Goal: Task Accomplishment & Management: Manage account settings

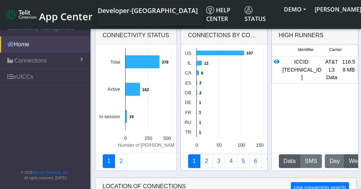
click at [51, 46] on link "Home" at bounding box center [45, 45] width 90 height 16
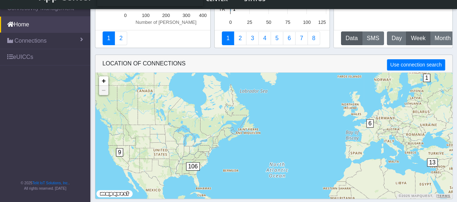
scroll to position [104, 0]
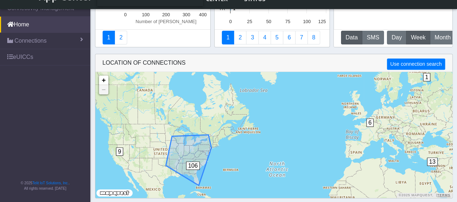
click at [194, 165] on span "106" at bounding box center [193, 166] width 14 height 8
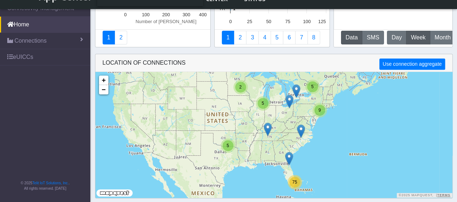
click at [241, 88] on span "2" at bounding box center [240, 87] width 3 height 5
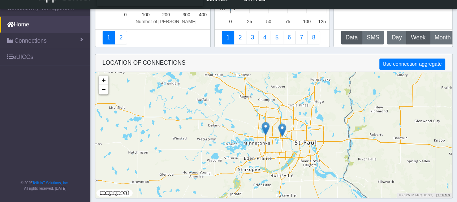
click at [265, 131] on img at bounding box center [266, 129] width 8 height 14
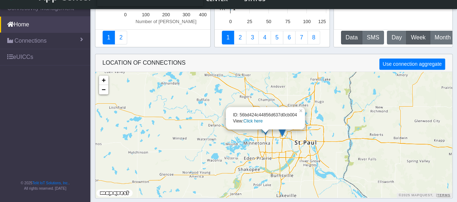
click at [256, 123] on link "Click here" at bounding box center [253, 121] width 19 height 5
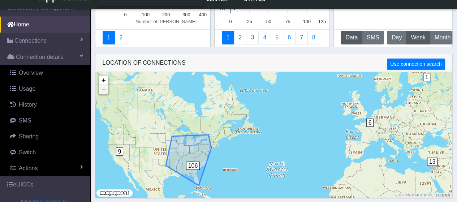
click at [192, 163] on span "106" at bounding box center [193, 166] width 14 height 8
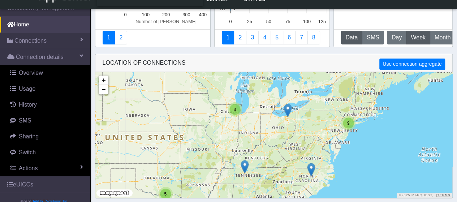
drag, startPoint x: 227, startPoint y: 114, endPoint x: 250, endPoint y: 148, distance: 40.7
click at [252, 152] on div "9 3 5 + − ©2025 MapQuest, | Terms" at bounding box center [273, 135] width 357 height 126
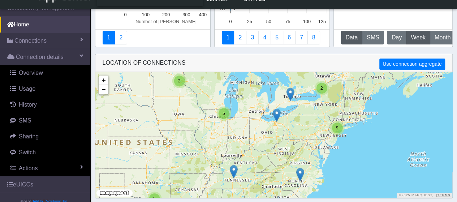
drag, startPoint x: 187, startPoint y: 98, endPoint x: 193, endPoint y: 107, distance: 11.5
click at [176, 104] on div "2 9 2 5 5 + − ©2025 MapQuest, | Terms" at bounding box center [273, 135] width 357 height 126
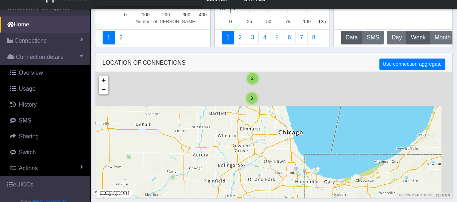
drag, startPoint x: 220, startPoint y: 118, endPoint x: 188, endPoint y: 162, distance: 54.7
click at [189, 164] on div "5 3 2 + − ©2025 MapQuest, | Terms" at bounding box center [273, 135] width 357 height 126
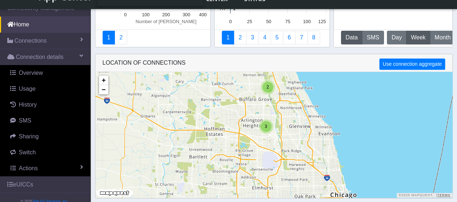
drag, startPoint x: 199, startPoint y: 131, endPoint x: 172, endPoint y: 184, distance: 59.4
click at [172, 184] on div "3 2 + − ©2025 MapQuest, | Terms" at bounding box center [273, 135] width 357 height 126
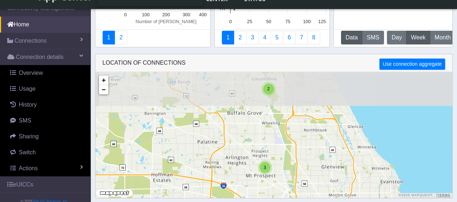
drag, startPoint x: 213, startPoint y: 119, endPoint x: 139, endPoint y: 175, distance: 93.0
click at [139, 175] on div "3 2 + − ©2025 MapQuest, | Terms" at bounding box center [273, 135] width 357 height 126
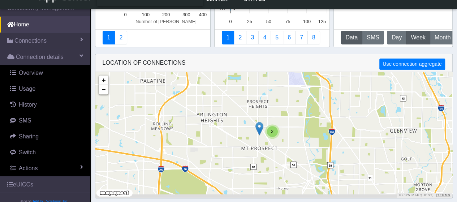
drag, startPoint x: 203, startPoint y: 135, endPoint x: 159, endPoint y: 69, distance: 78.6
click at [159, 69] on app-map "LOCATION OF CONNECTIONS Use connection aggregate Loading... 2 + − ©2025 MapQues…" at bounding box center [273, 126] width 357 height 144
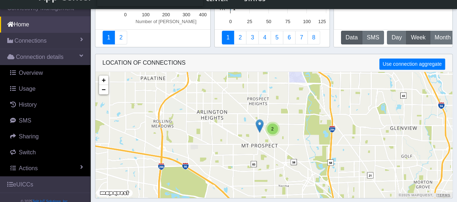
drag, startPoint x: 259, startPoint y: 125, endPoint x: 246, endPoint y: 127, distance: 12.8
click at [246, 127] on div "2 + − ©2025 MapQuest, | Terms" at bounding box center [273, 135] width 357 height 126
click at [260, 127] on img at bounding box center [260, 126] width 8 height 14
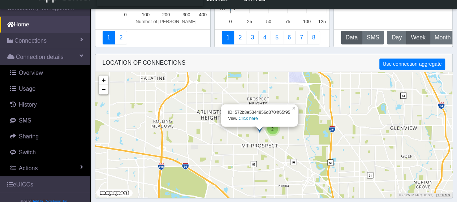
click at [250, 119] on link "Click here" at bounding box center [248, 118] width 19 height 5
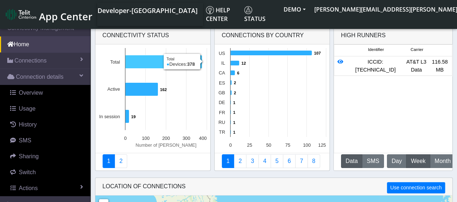
click at [150, 63] on icon at bounding box center [163, 61] width 77 height 13
click at [149, 63] on icon at bounding box center [163, 61] width 77 height 13
click at [341, 61] on icon at bounding box center [341, 61] width 6 height 5
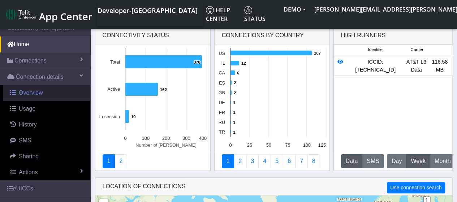
click at [22, 90] on span "Overview" at bounding box center [31, 93] width 24 height 6
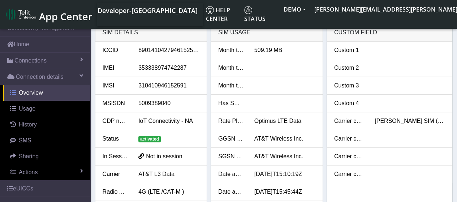
click at [22, 90] on span "Overview" at bounding box center [31, 93] width 24 height 6
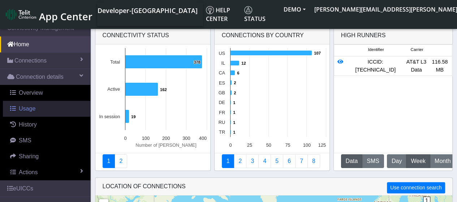
click at [31, 109] on span "Usage" at bounding box center [27, 109] width 17 height 6
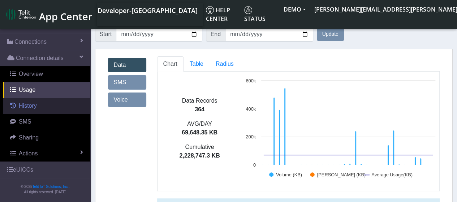
click at [37, 107] on span "History" at bounding box center [28, 106] width 18 height 6
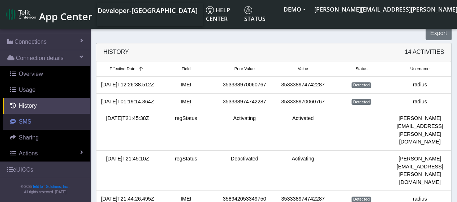
click at [34, 118] on link "SMS" at bounding box center [47, 122] width 88 height 16
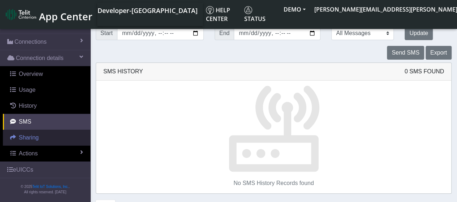
click at [30, 136] on span "Sharing" at bounding box center [29, 138] width 20 height 6
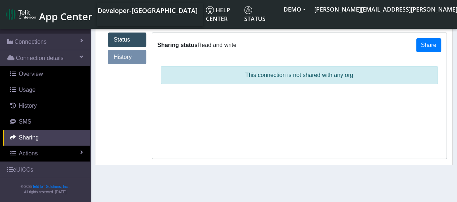
click at [37, 29] on link "Home" at bounding box center [45, 26] width 90 height 16
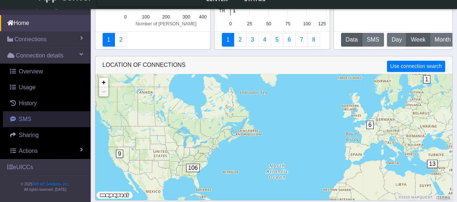
scroll to position [105, 0]
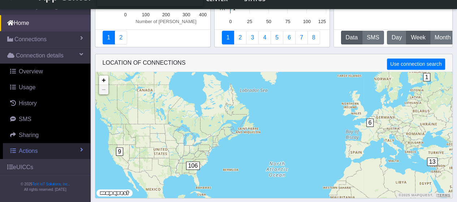
click at [80, 149] on span at bounding box center [81, 150] width 3 height 6
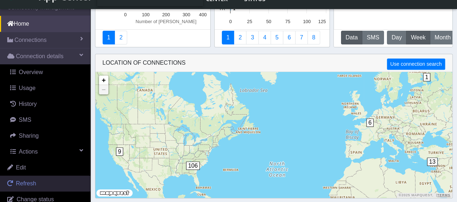
scroll to position [0, 0]
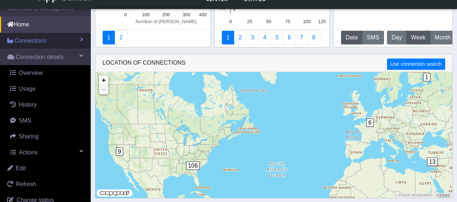
click at [80, 37] on span at bounding box center [81, 40] width 3 height 6
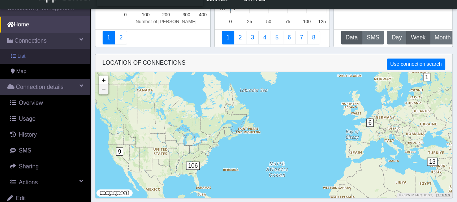
click at [21, 55] on span "List" at bounding box center [21, 56] width 8 height 8
